Goal: Task Accomplishment & Management: Complete application form

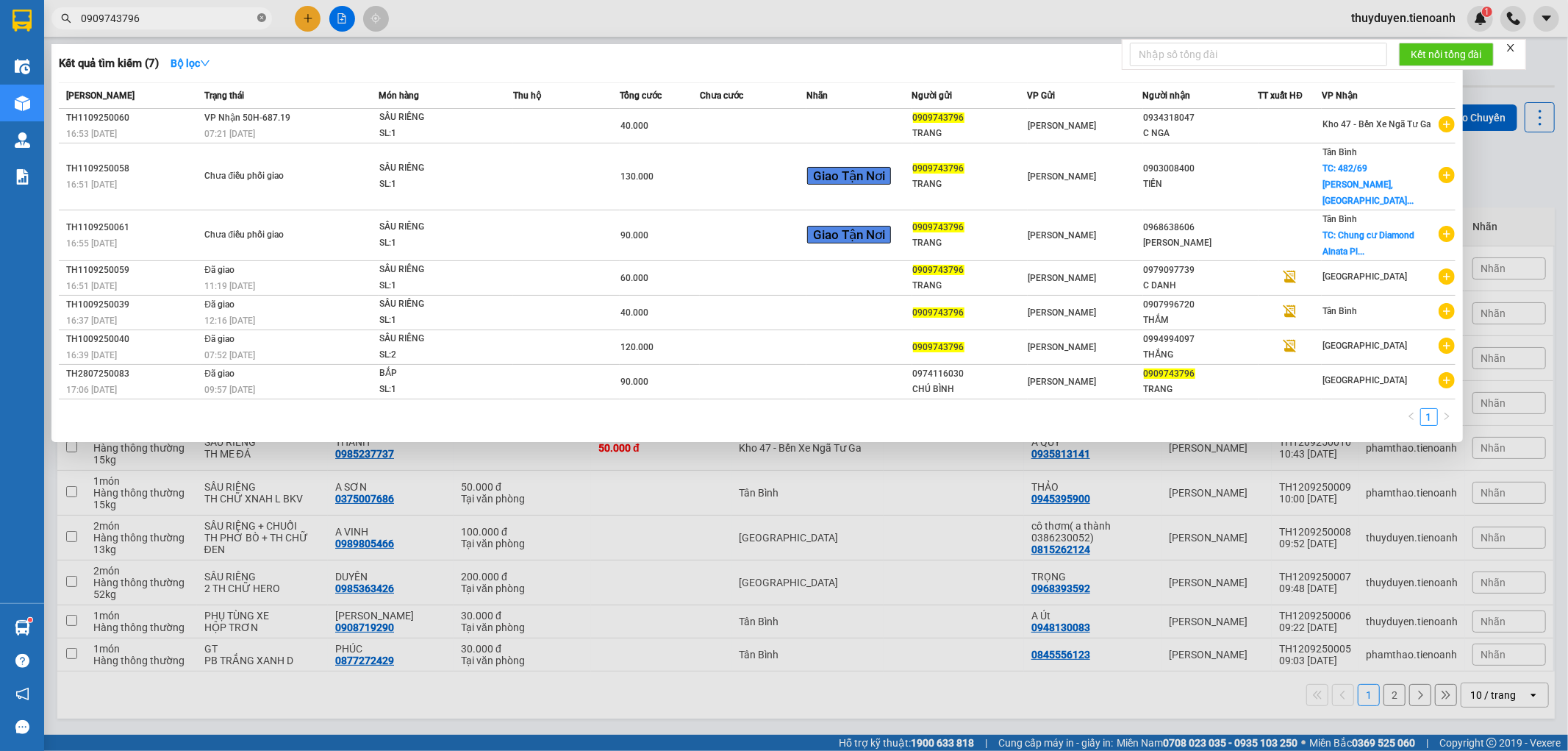
click at [263, 17] on icon "close-circle" at bounding box center [261, 17] width 9 height 9
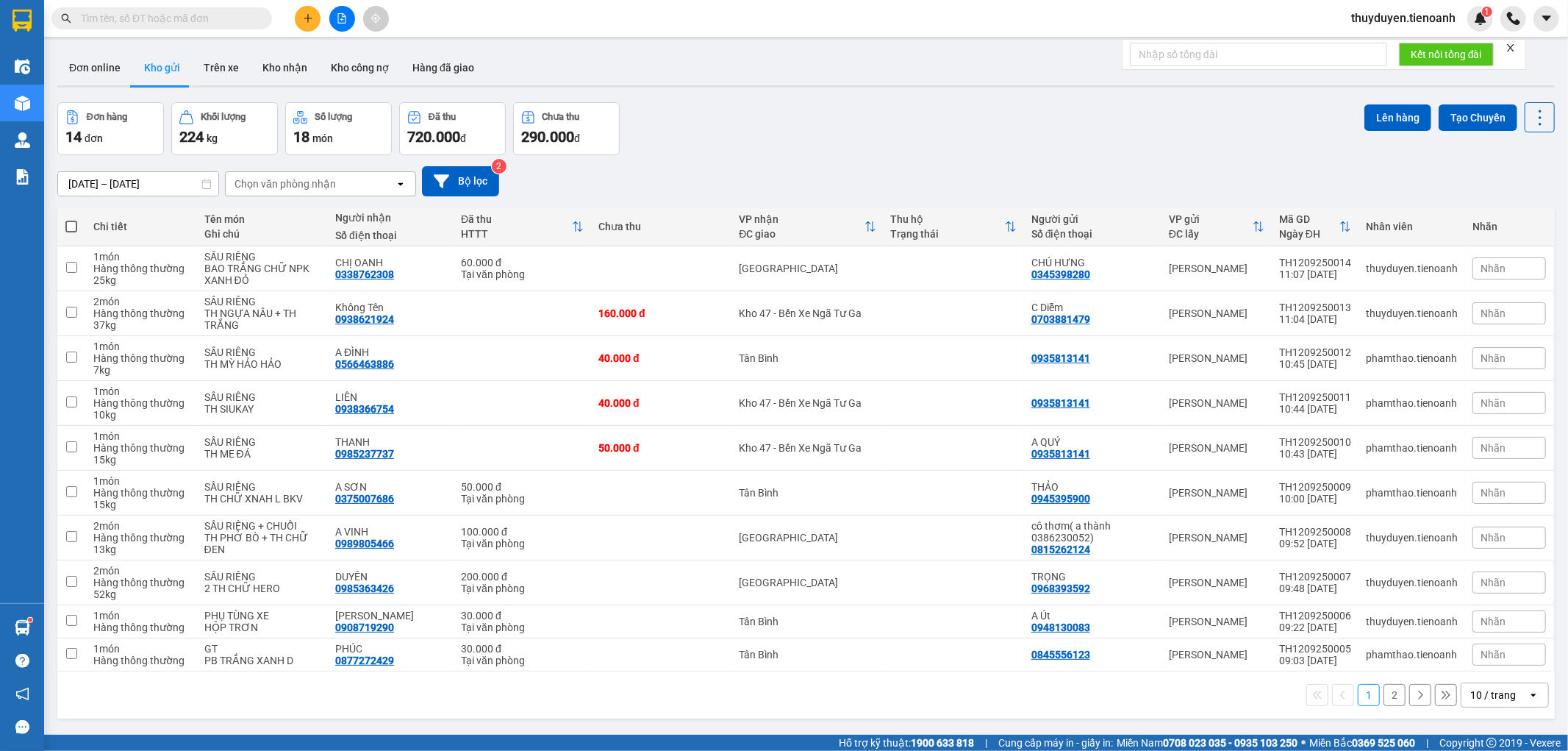
click at [217, 25] on input "text" at bounding box center [167, 18] width 173 height 16
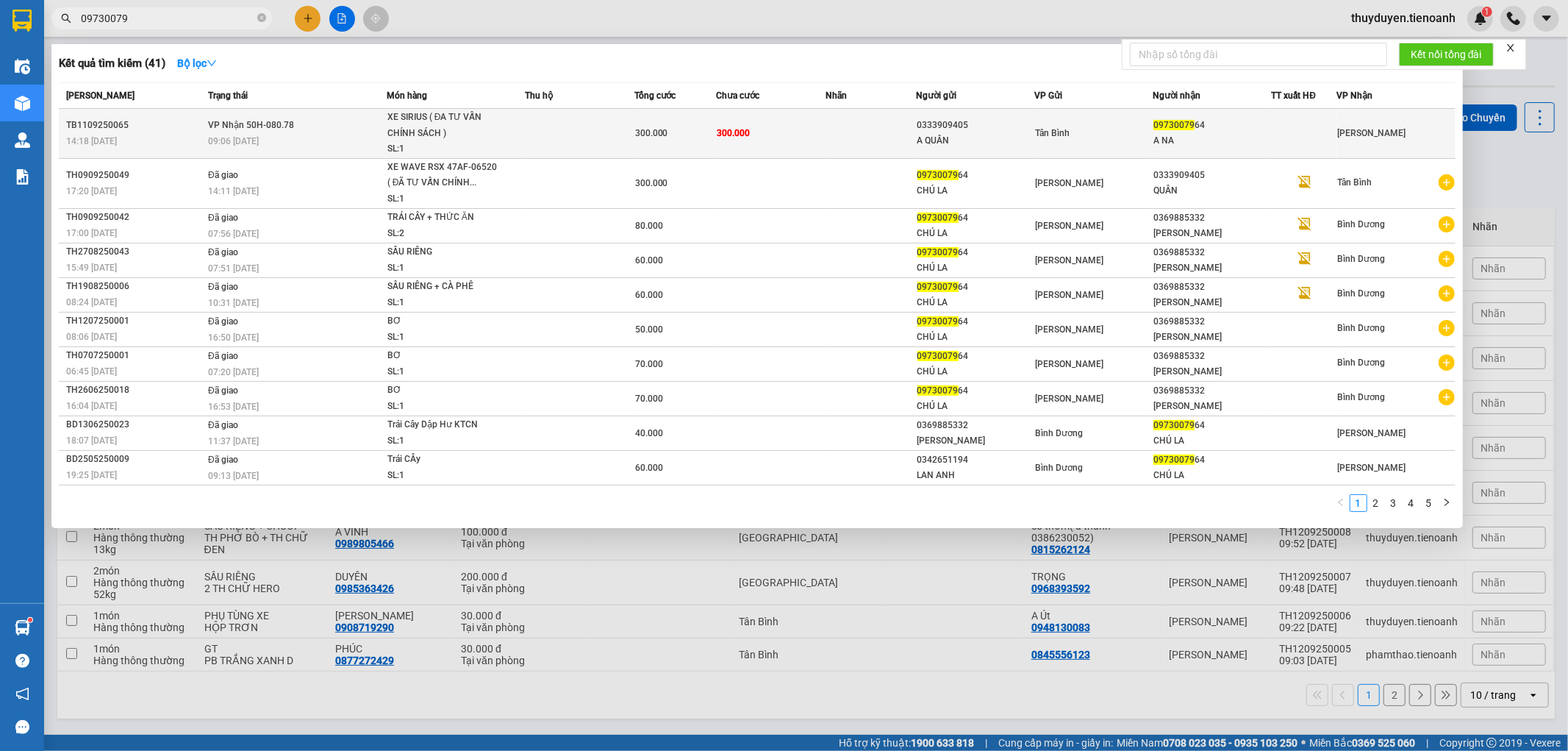
type input "09730079"
click at [833, 141] on td at bounding box center [871, 133] width 91 height 50
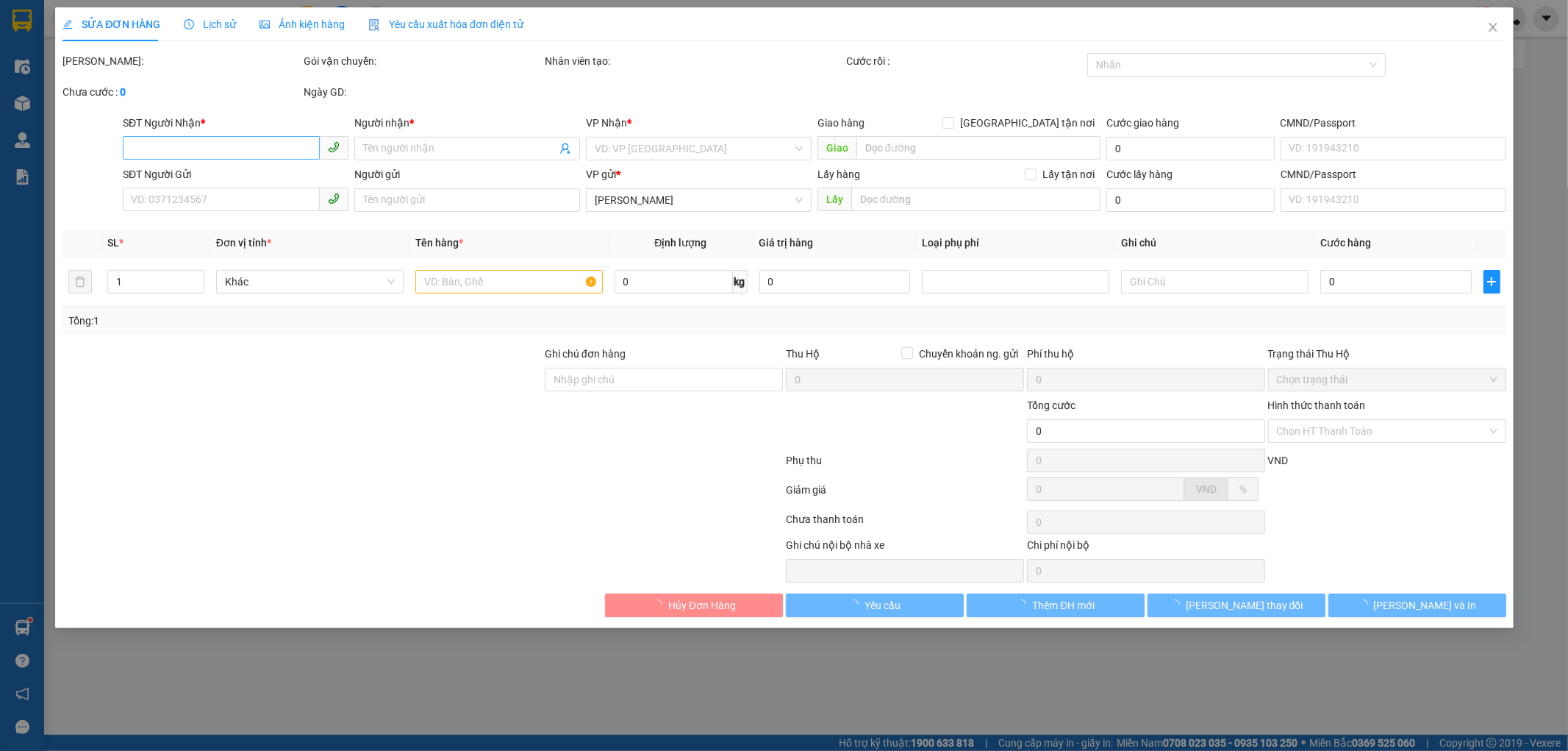
type input "0973007964"
type input "A NA"
type input "0333909405"
type input "A QUÂN"
type input "300.000"
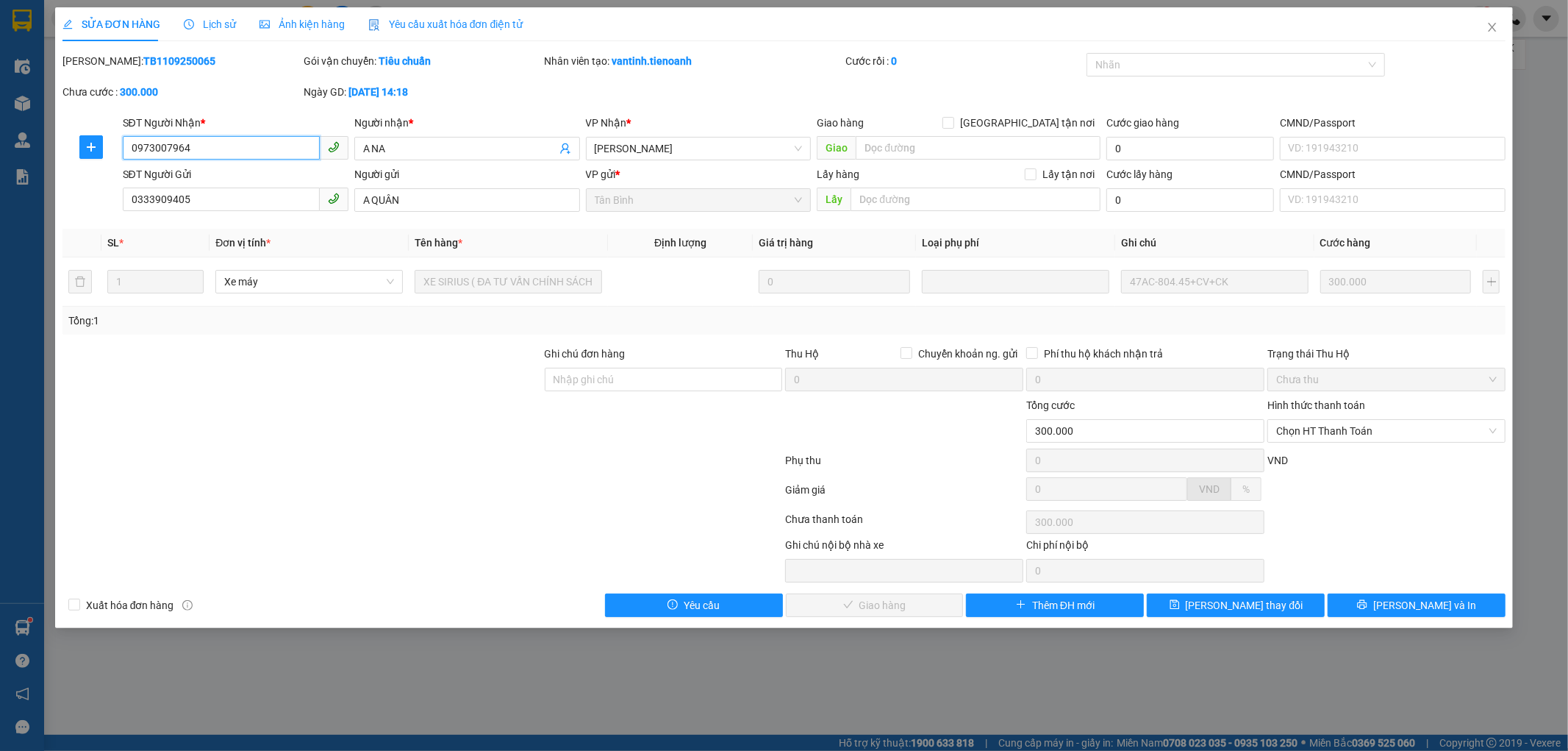
drag, startPoint x: 252, startPoint y: 155, endPoint x: 0, endPoint y: 249, distance: 269.0
click at [0, 249] on div "SỬA ĐƠN HÀNG Lịch sử Ảnh kiện hàng Yêu cầu xuất hóa đơn điện tử Total Paid Fee …" at bounding box center [784, 376] width 1568 height 751
click at [1379, 436] on span "Chọn HT Thanh Toán" at bounding box center [1387, 431] width 221 height 22
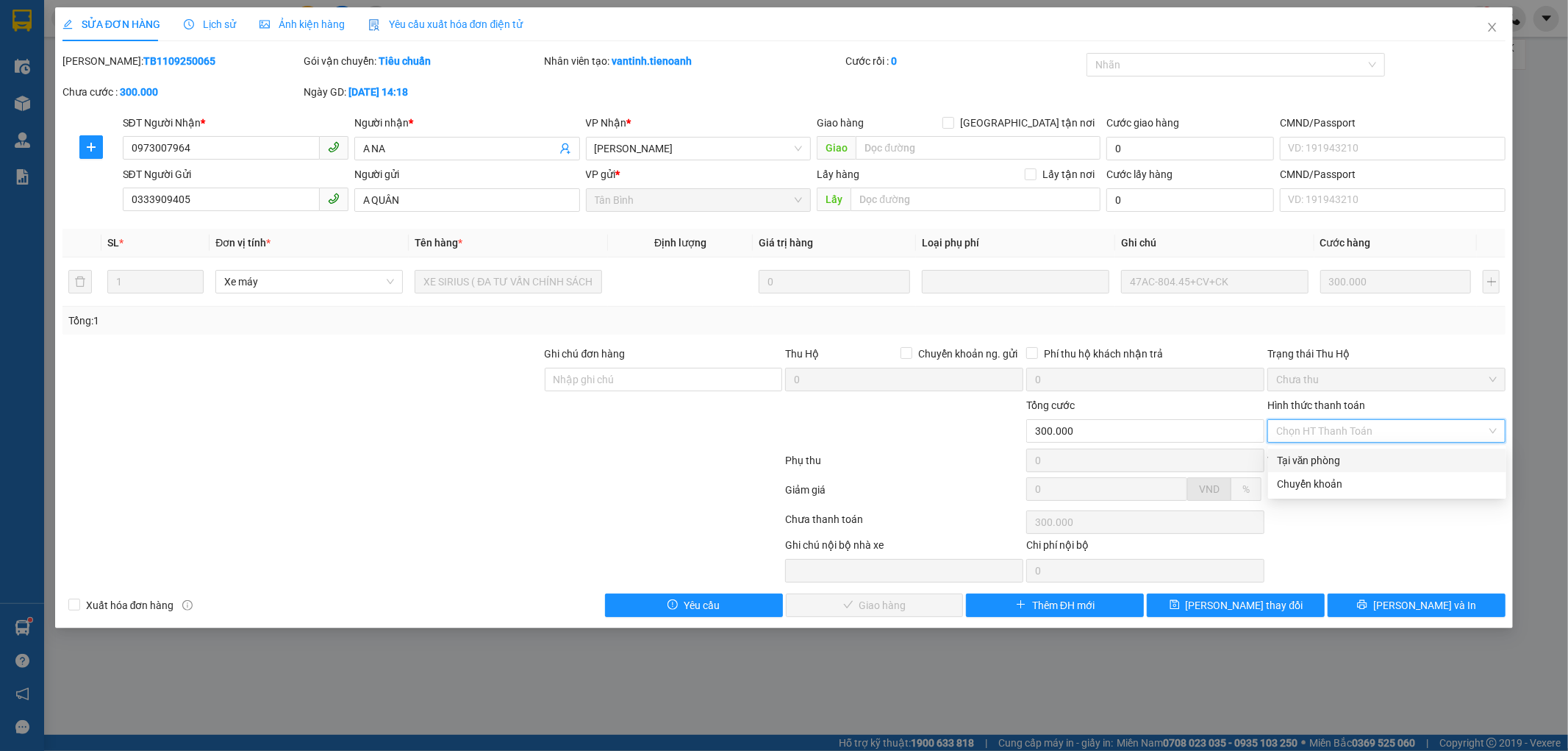
click at [1358, 460] on div "Tại văn phòng" at bounding box center [1387, 460] width 221 height 16
type input "0"
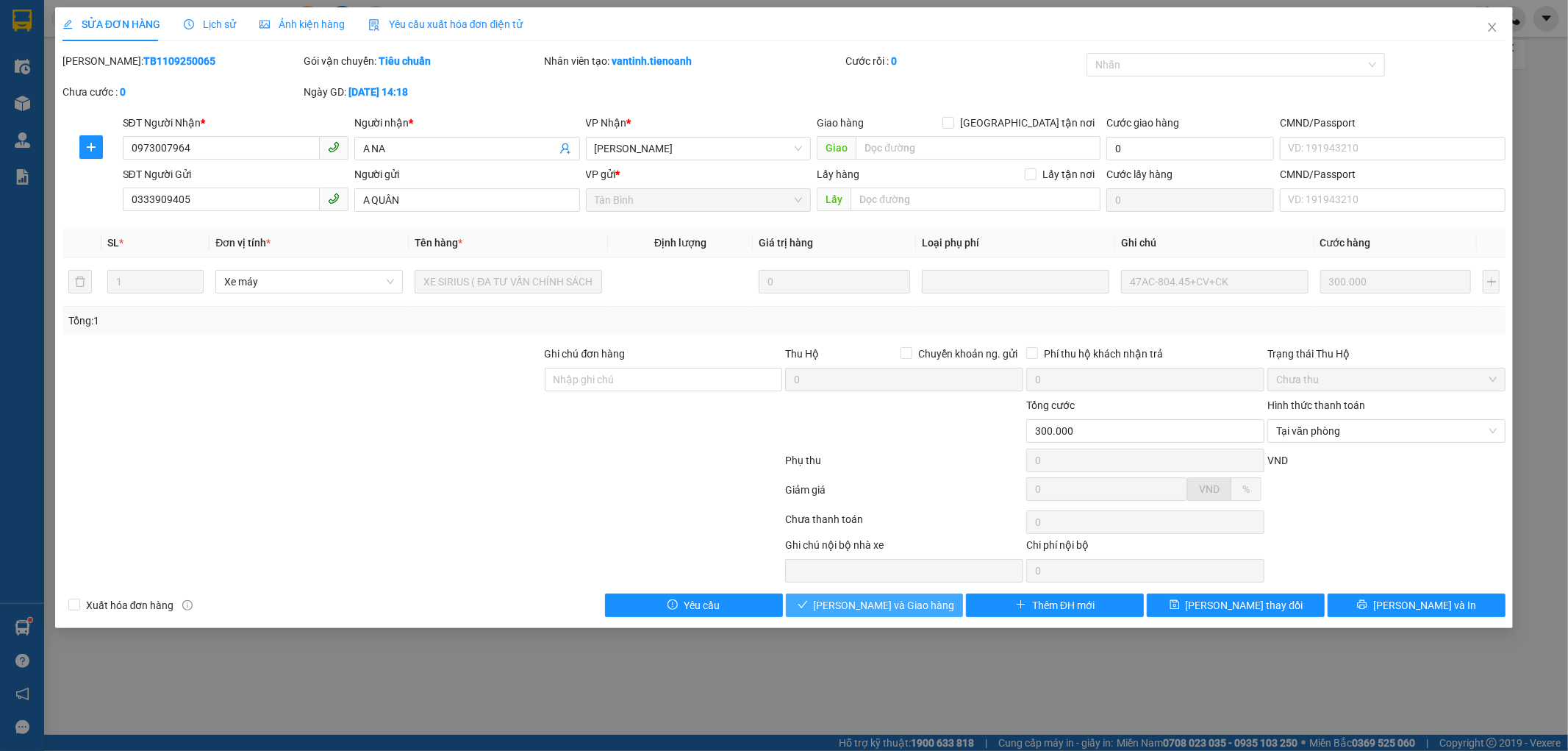
click at [902, 603] on span "[PERSON_NAME] và Giao hàng" at bounding box center [885, 605] width 141 height 16
